Goal: Task Accomplishment & Management: Complete application form

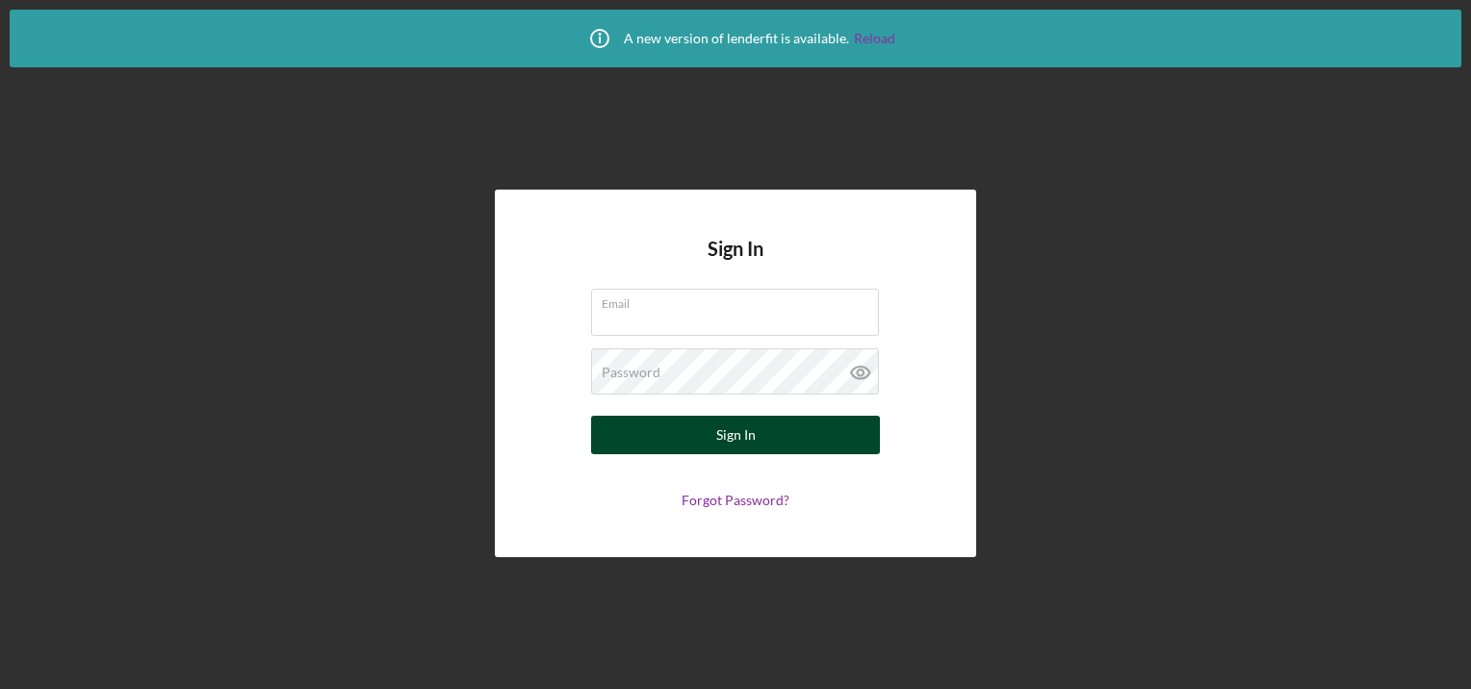
type input "[EMAIL_ADDRESS][DOMAIN_NAME]"
click at [693, 444] on button "Sign In" at bounding box center [735, 435] width 289 height 39
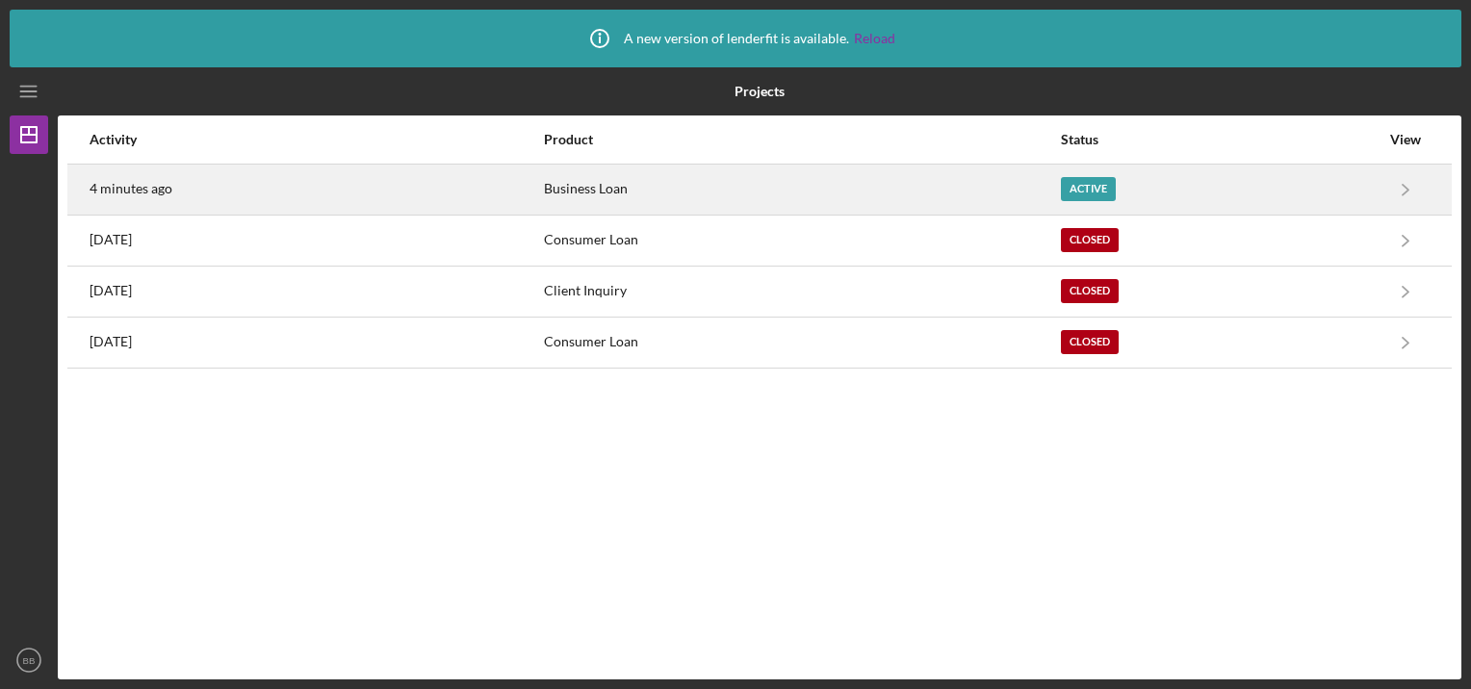
click at [158, 199] on div "4 minutes ago" at bounding box center [316, 190] width 452 height 48
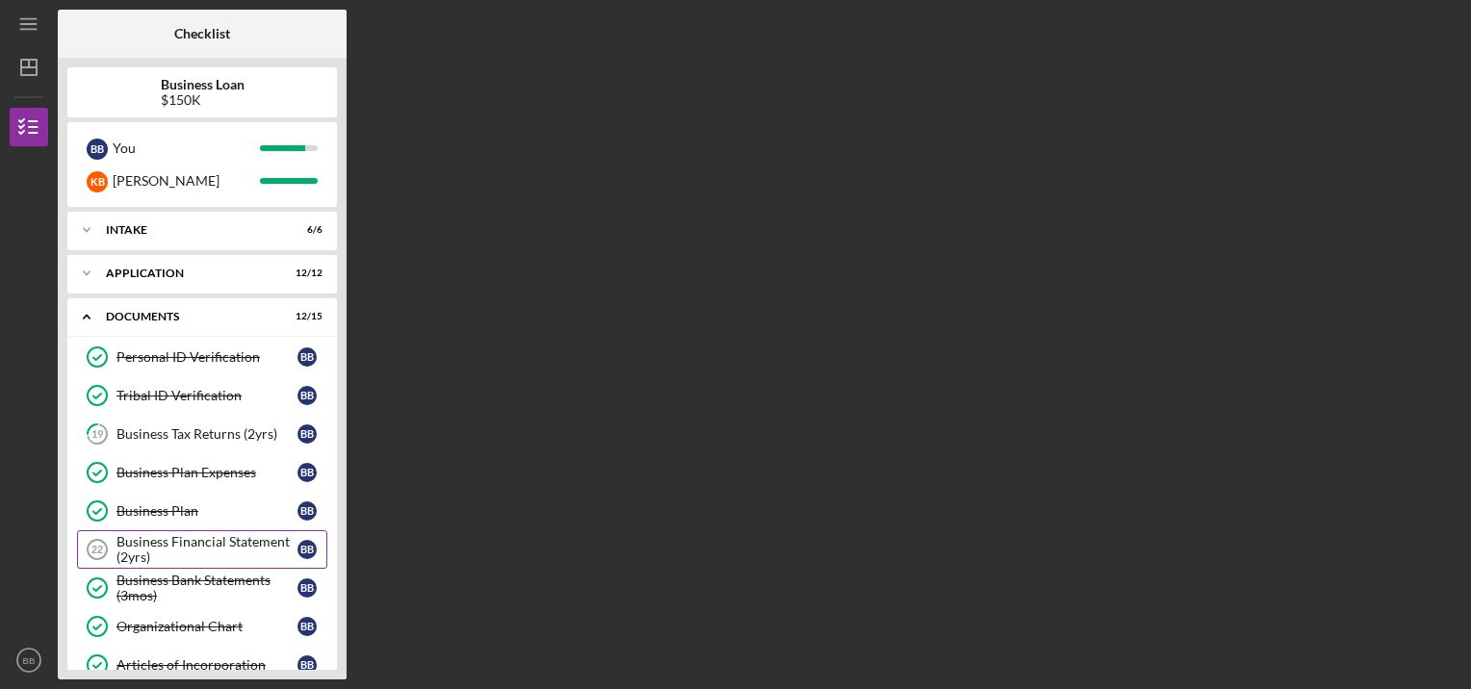
click at [141, 551] on div "Business Financial Statement (2yrs)" at bounding box center [206, 549] width 181 height 31
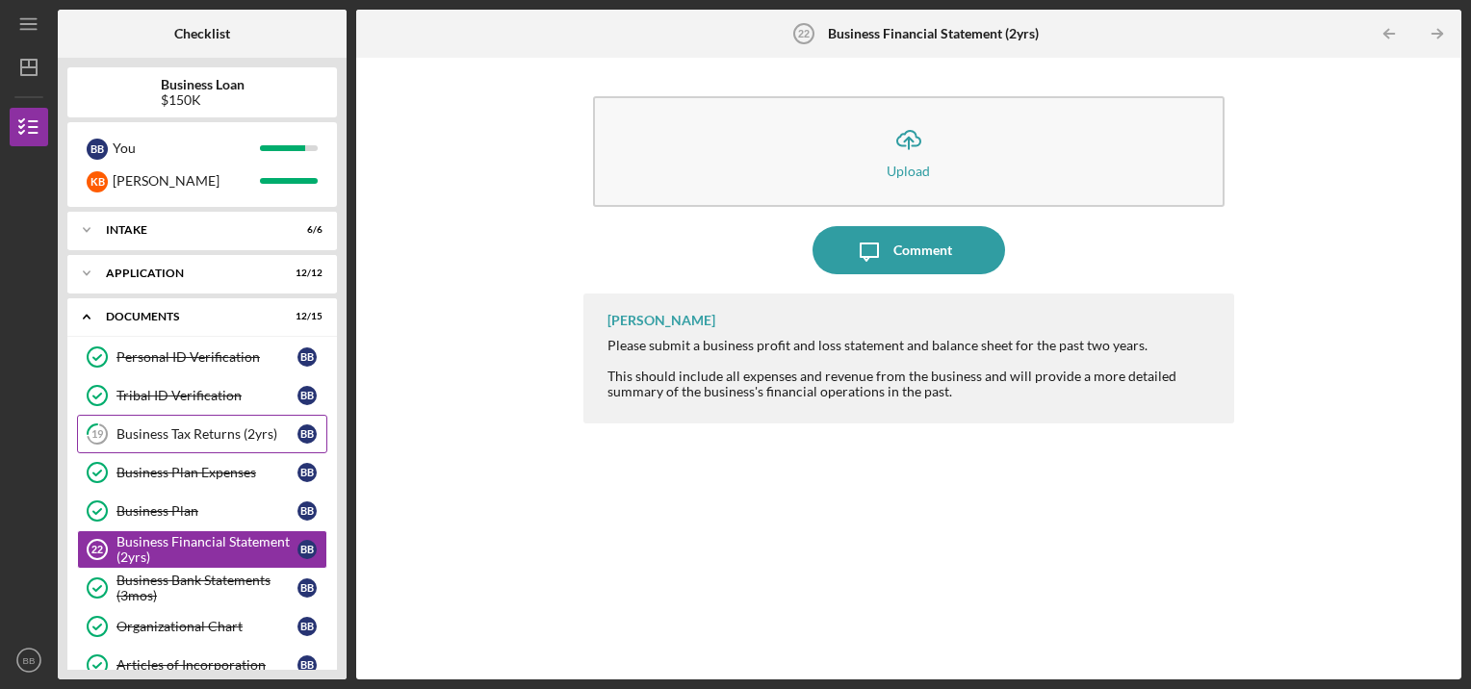
click at [172, 437] on div "Business Tax Returns (2yrs)" at bounding box center [206, 433] width 181 height 15
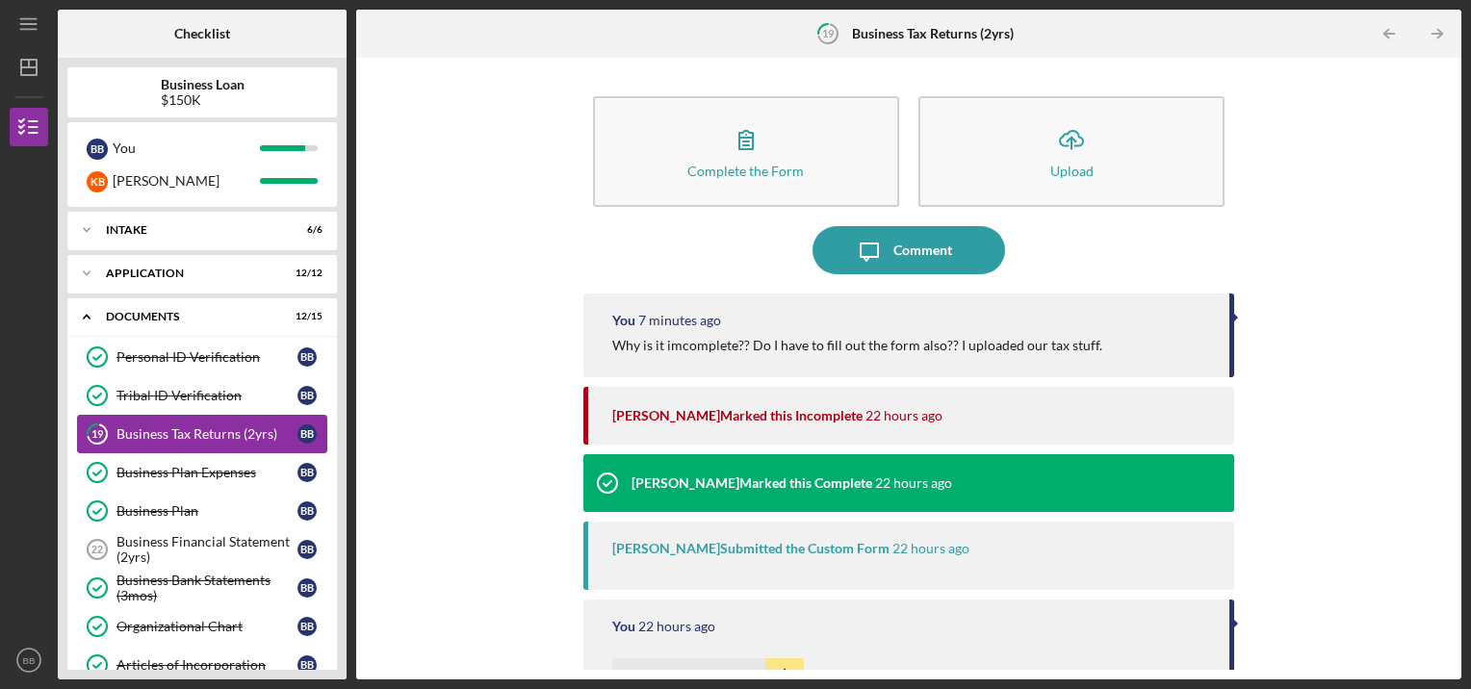
click at [172, 437] on div "Business Tax Returns (2yrs)" at bounding box center [206, 433] width 181 height 15
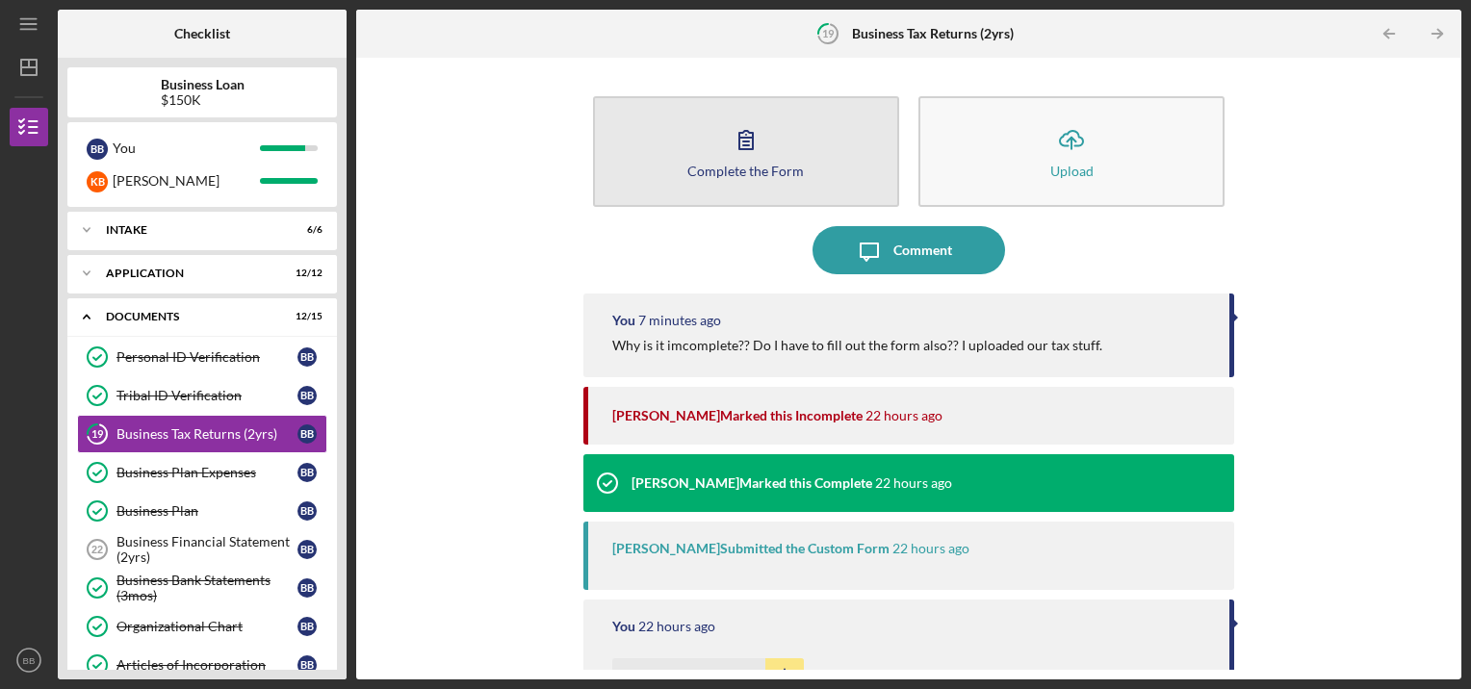
click at [750, 135] on icon "button" at bounding box center [745, 140] width 13 height 18
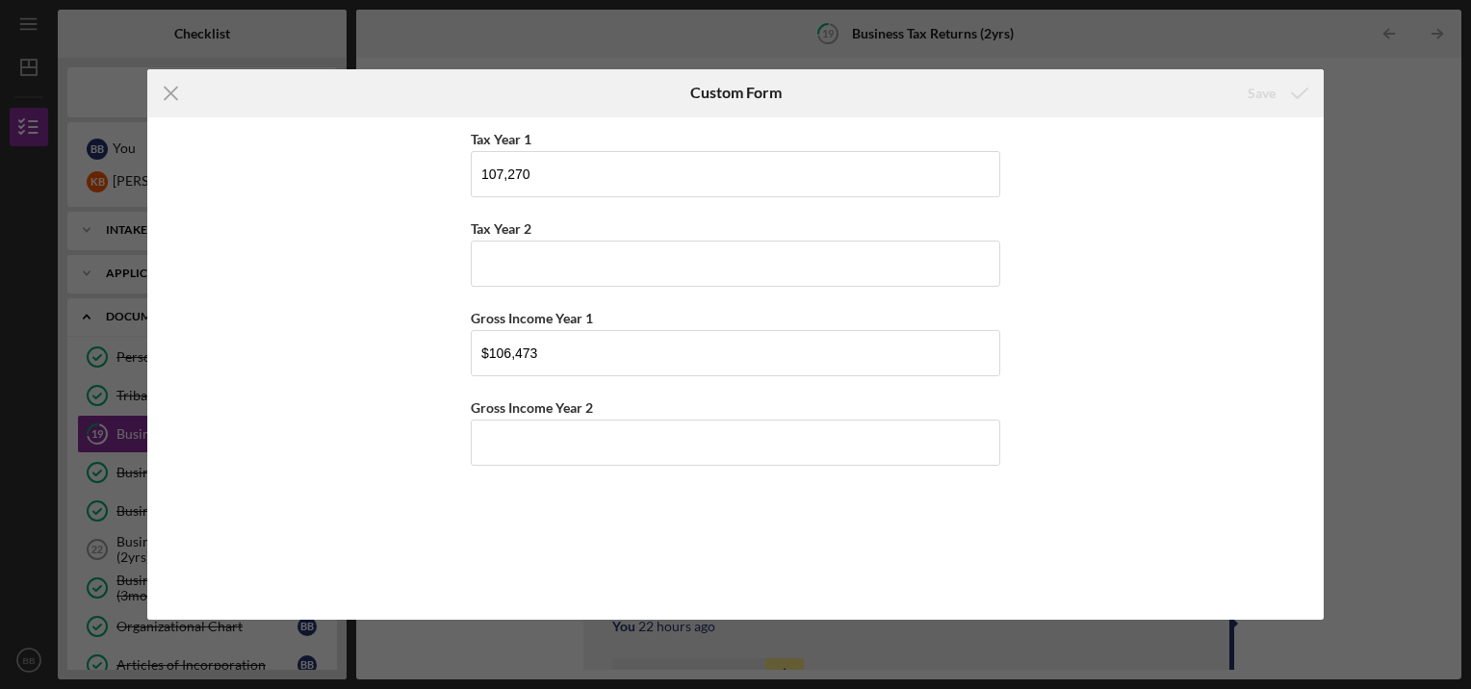
click at [1222, 240] on div "Tax Year 1 107,270 Tax Year 2 Gross Income Year 1 $106,473 Gross Income Year 2" at bounding box center [735, 368] width 1176 height 503
click at [1196, 370] on div "Tax Year 1 107,270 Tax Year 2 Gross Income Year 1 $106,473 Gross Income Year 2" at bounding box center [735, 368] width 1176 height 503
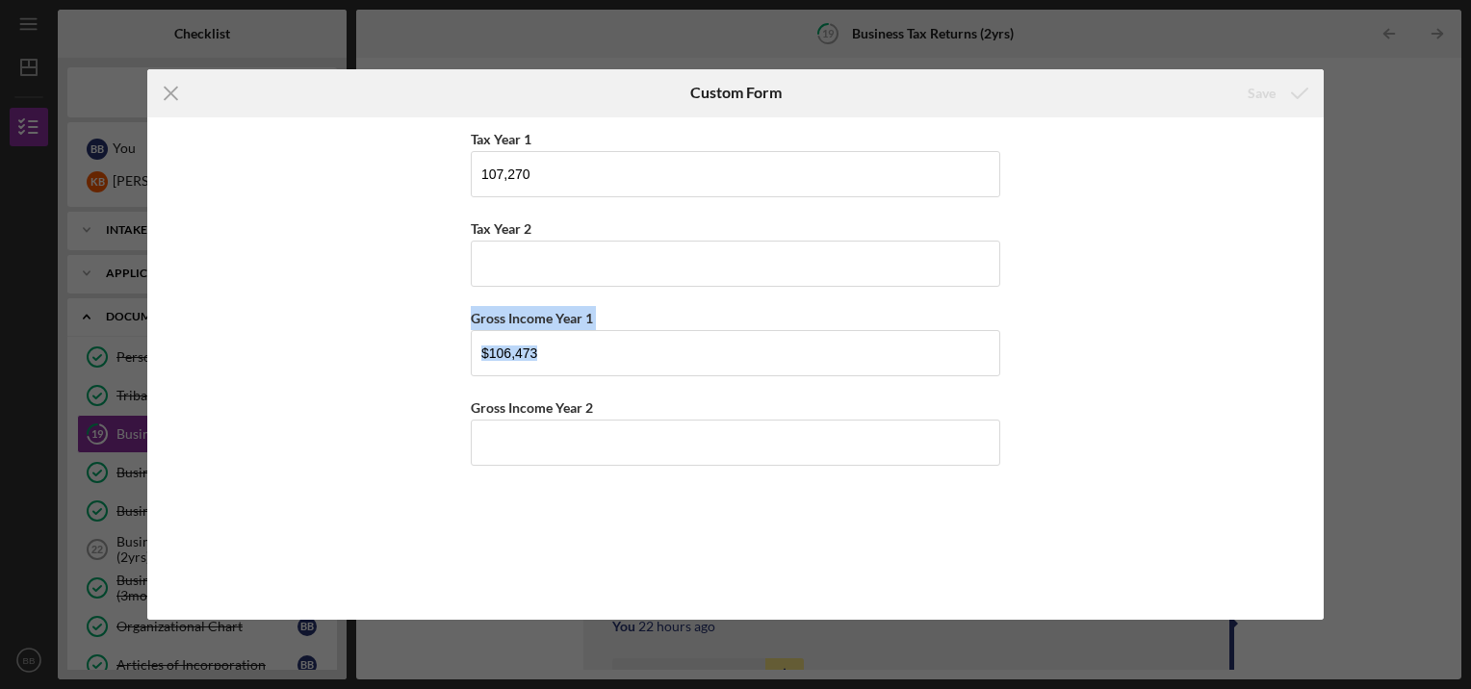
click at [1196, 370] on div "Tax Year 1 107,270 Tax Year 2 Gross Income Year 1 $106,473 Gross Income Year 2" at bounding box center [735, 368] width 1176 height 503
drag, startPoint x: 1196, startPoint y: 370, endPoint x: 1224, endPoint y: 416, distance: 54.5
click at [1224, 416] on div "Tax Year 1 107,270 Tax Year 2 Gross Income Year 1 $106,473 Gross Income Year 2" at bounding box center [735, 368] width 1176 height 503
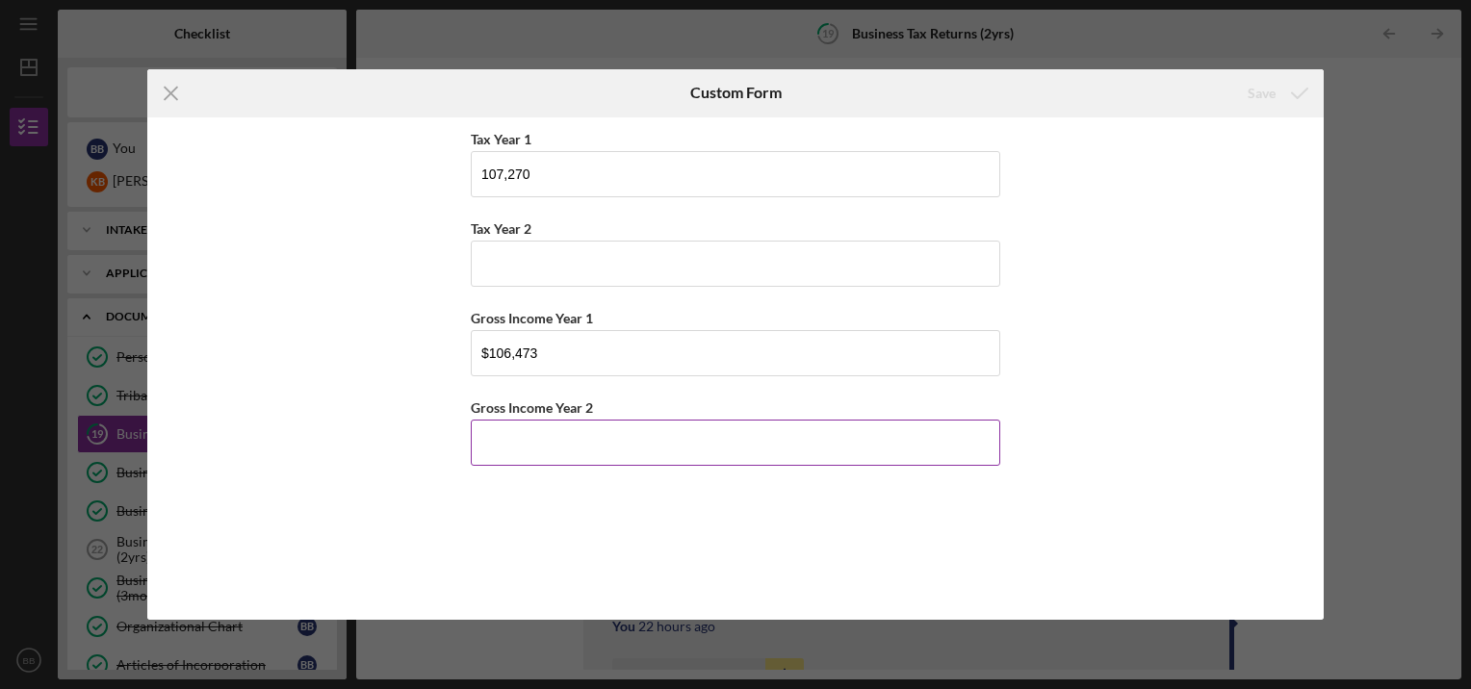
click at [928, 442] on input "Gross Income Year 2" at bounding box center [735, 443] width 529 height 46
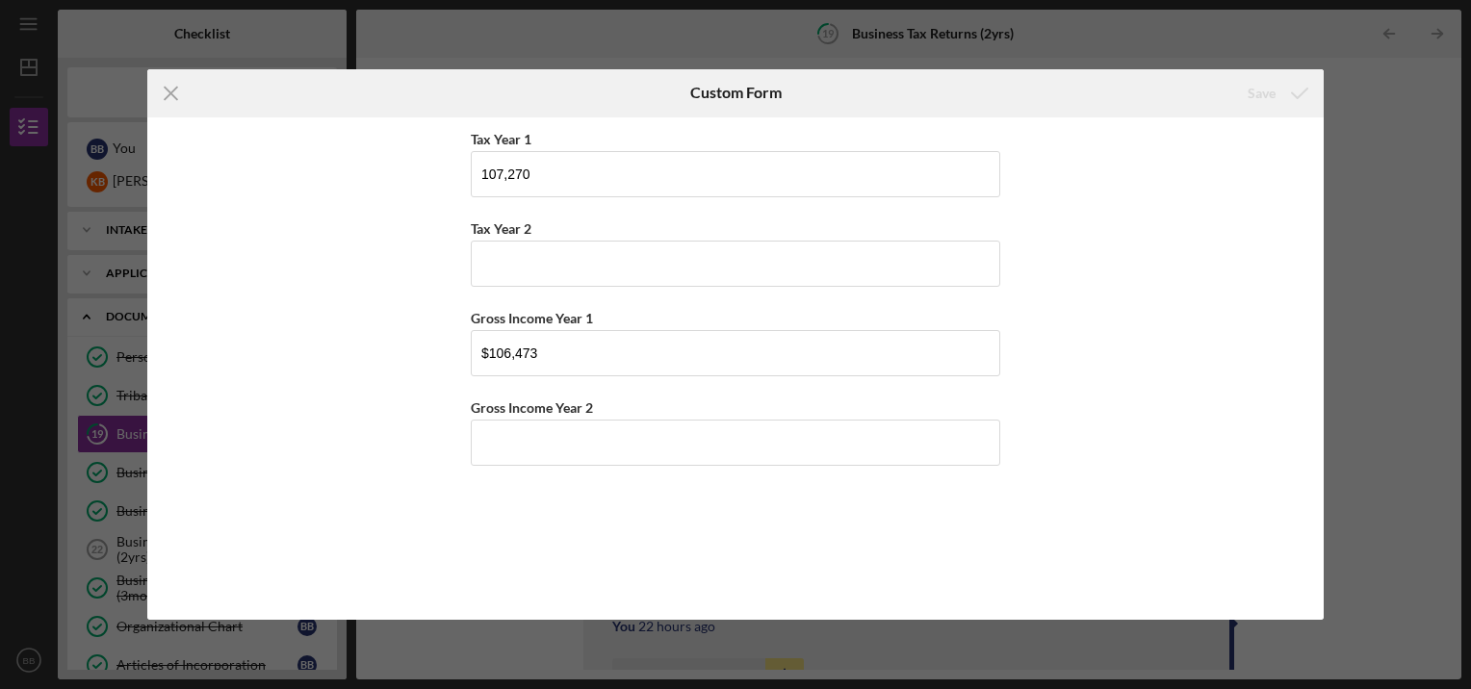
click at [398, 385] on div "Tax Year 1 107,270 Tax Year 2 Gross Income Year 1 $106,473 Gross Income Year 2" at bounding box center [735, 368] width 1176 height 503
click at [174, 100] on icon "Icon/Menu Close" at bounding box center [171, 93] width 48 height 48
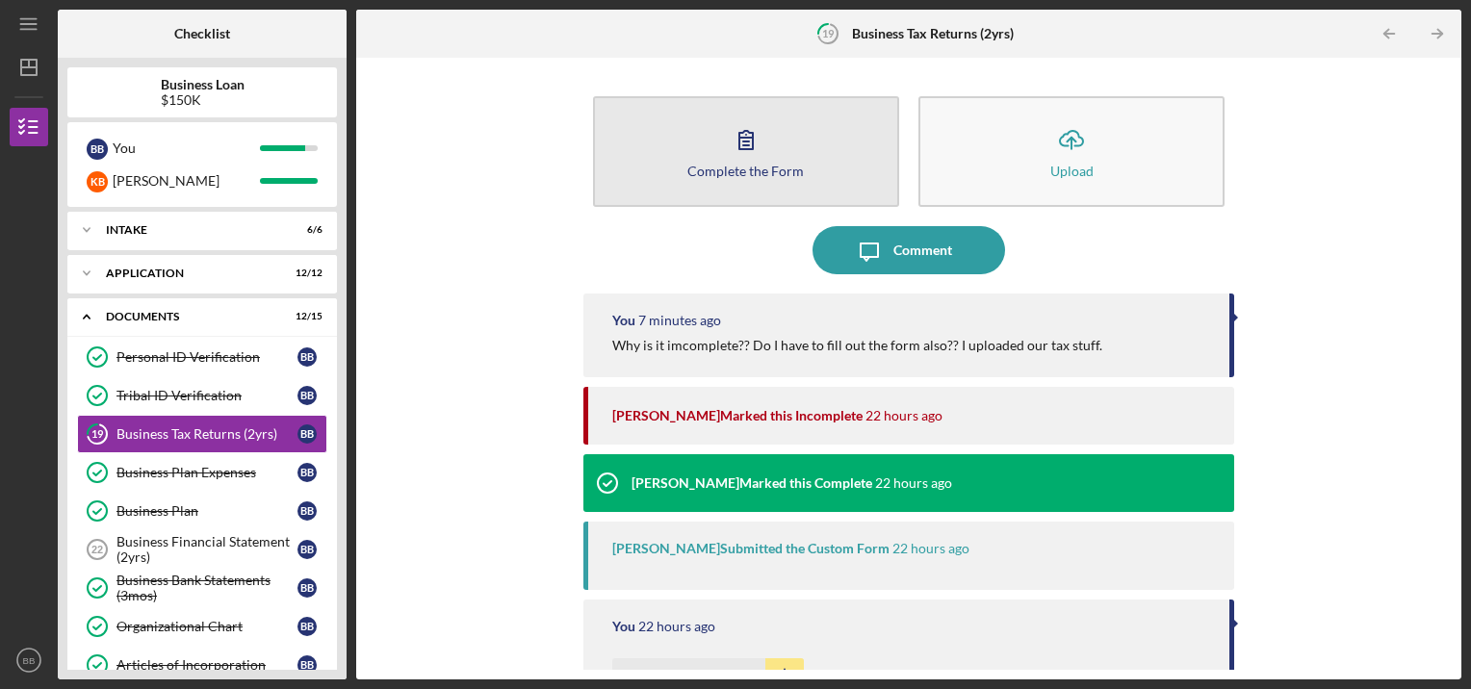
click at [725, 153] on icon "button" at bounding box center [746, 140] width 48 height 48
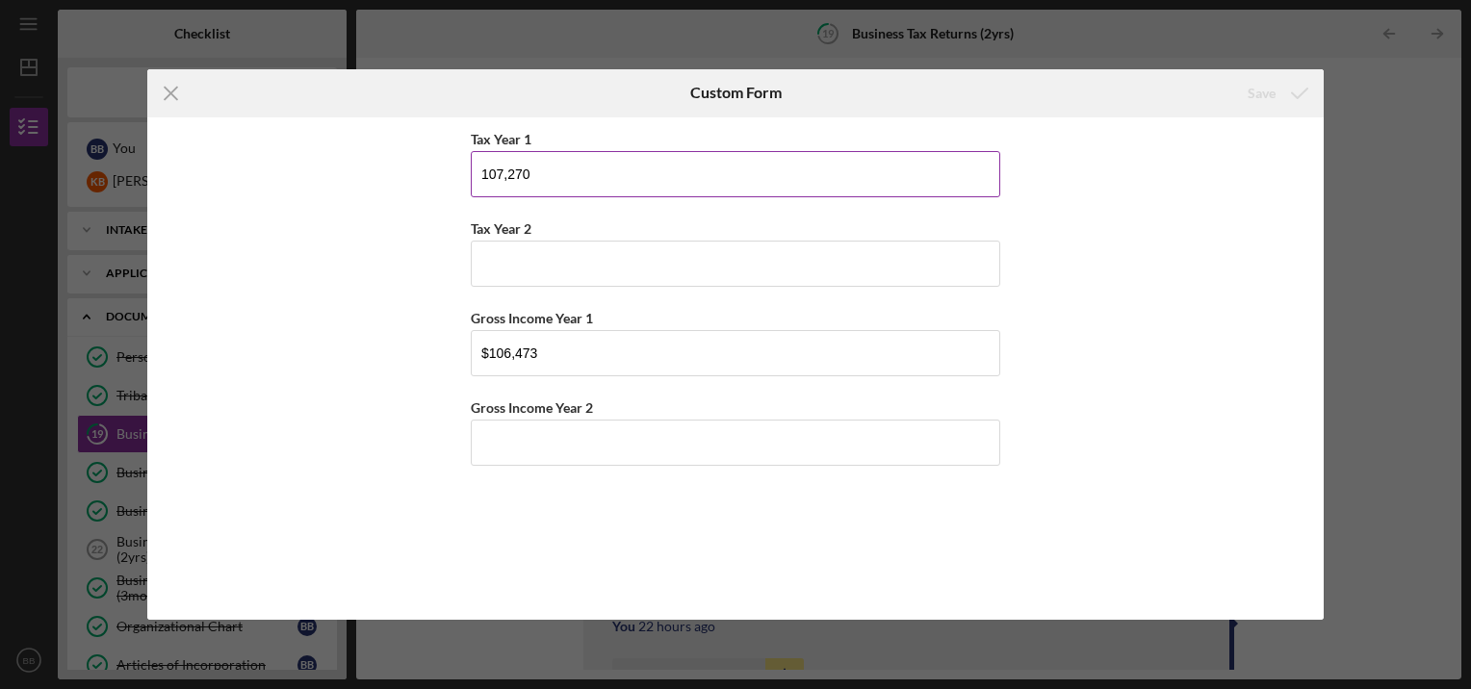
click at [660, 187] on input "107,270" at bounding box center [735, 174] width 529 height 46
click at [173, 100] on icon "Icon/Menu Close" at bounding box center [171, 93] width 48 height 48
